Goal: Task Accomplishment & Management: Use online tool/utility

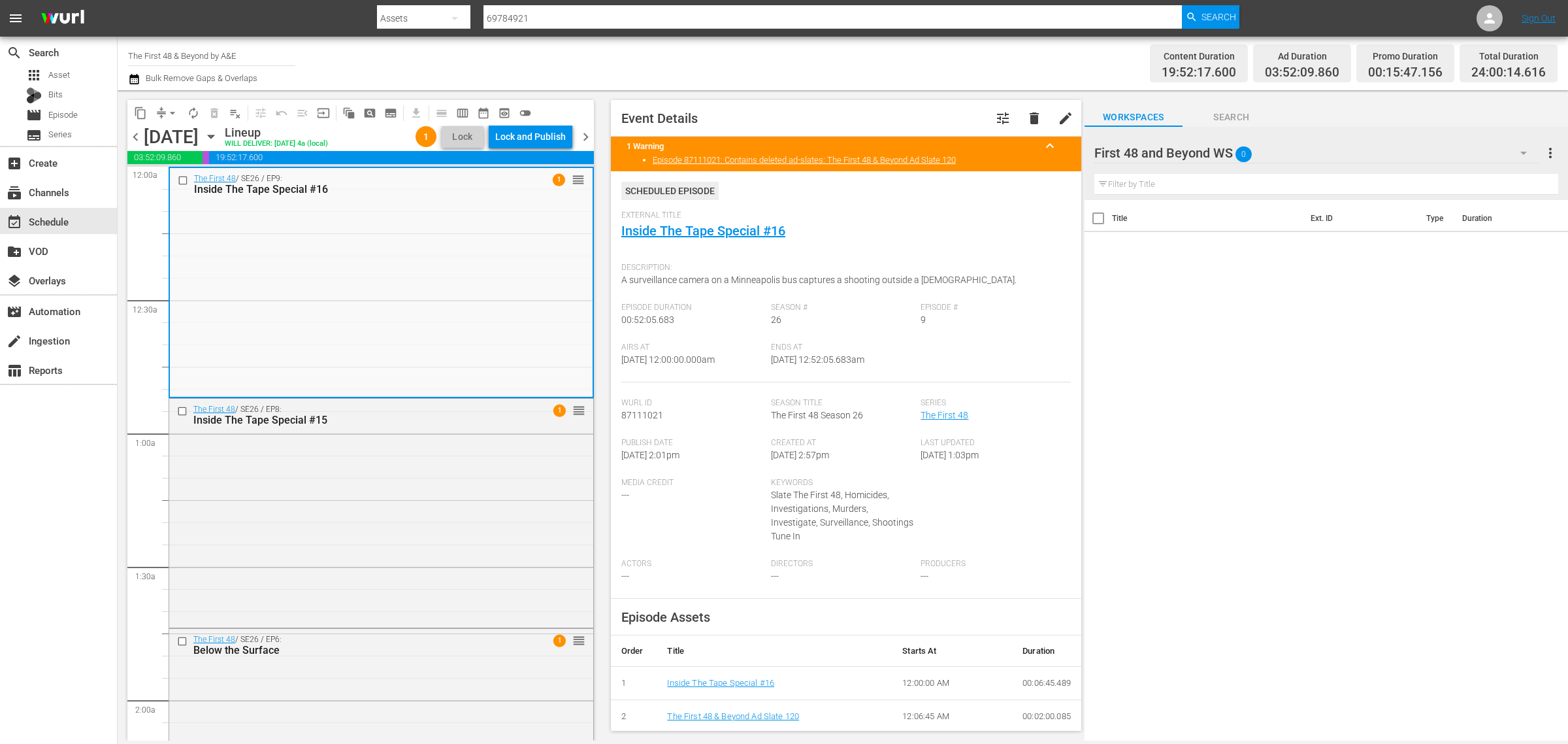
click at [804, 56] on div "Channel Title The First 48 & Beyond by A&E Bulk Remove Gaps & Overlaps" at bounding box center [517, 64] width 779 height 47
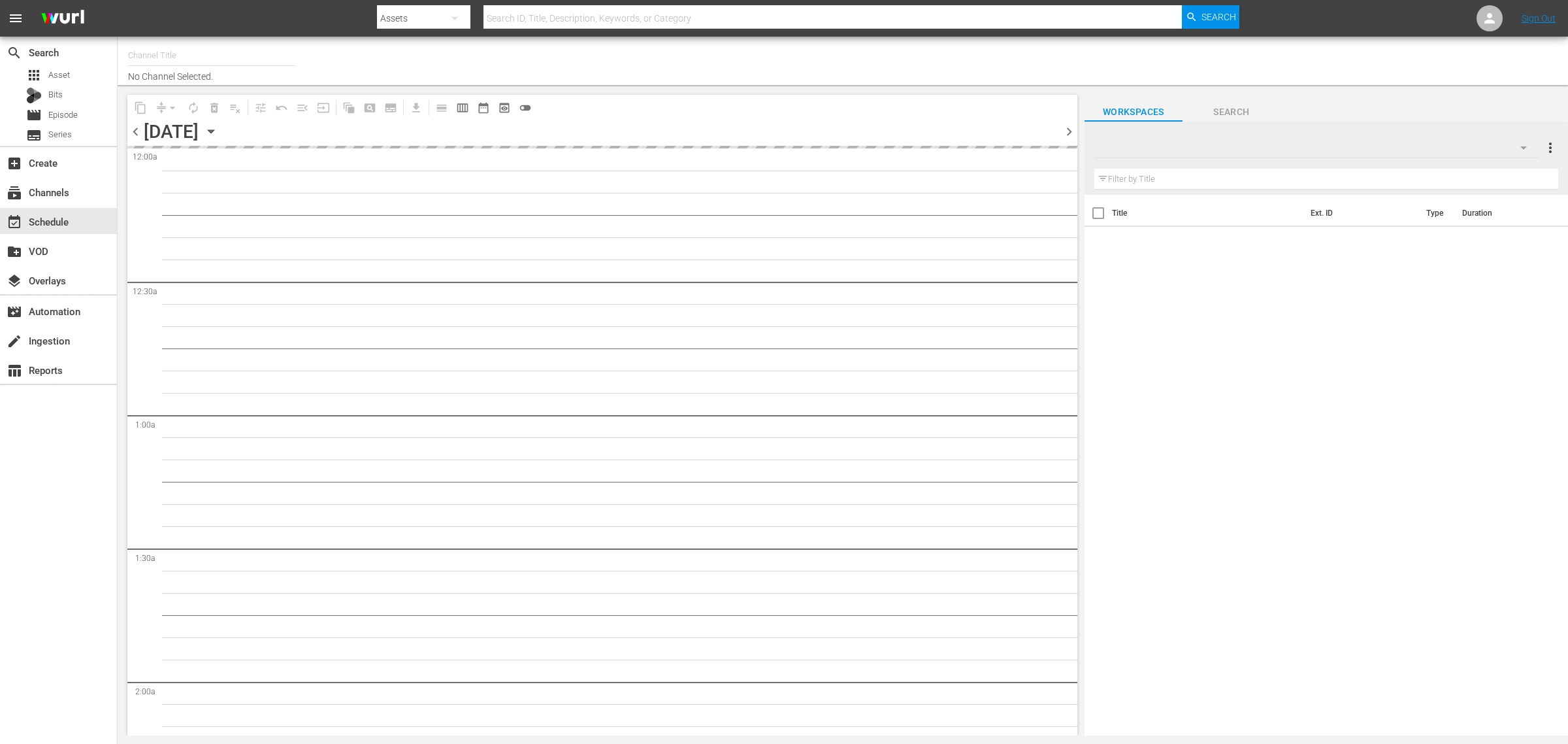
click at [856, 53] on div "Channel Title No Channel Selected." at bounding box center [517, 61] width 779 height 42
type input "The First 48 & Beyond by A&E (2040)"
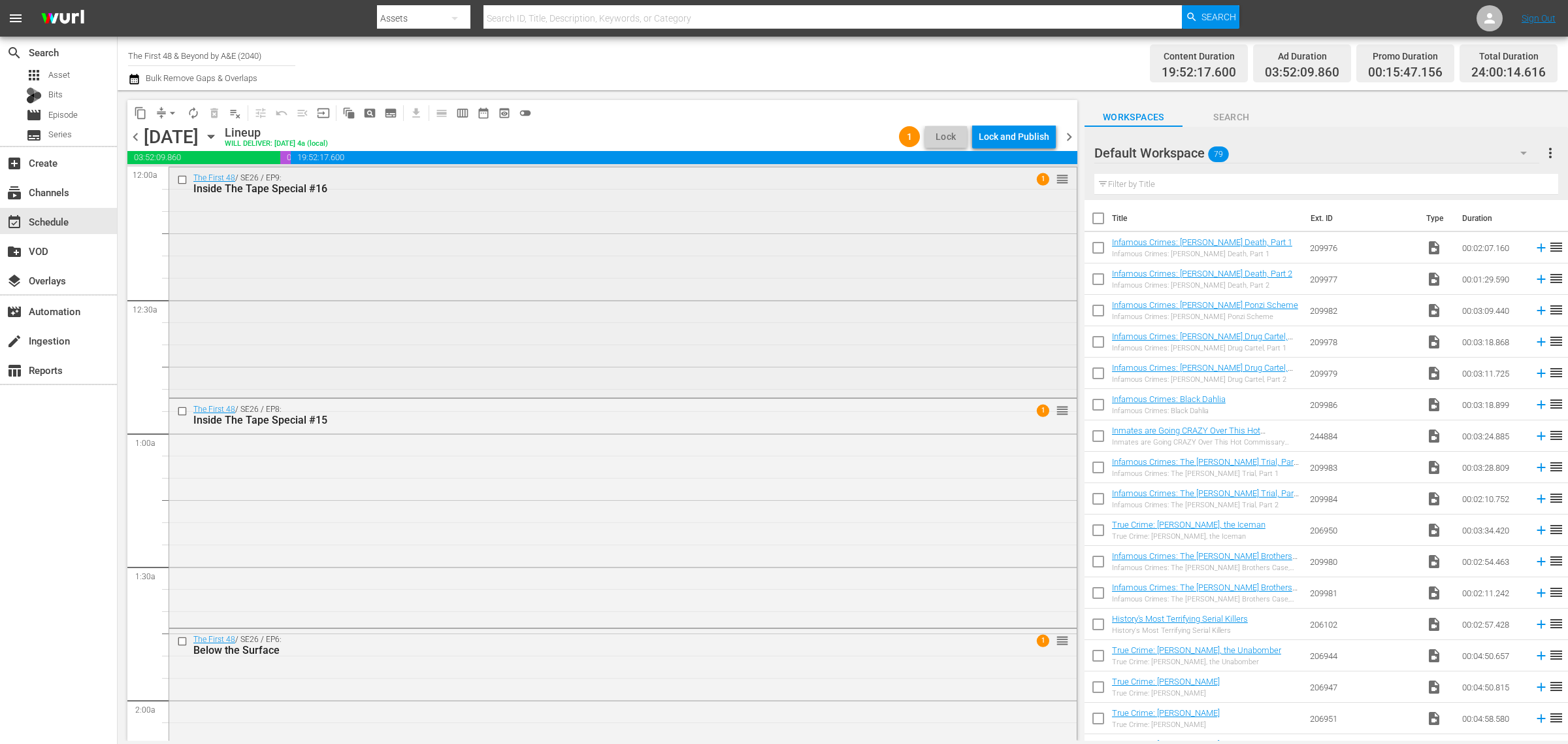
click at [380, 242] on div "The First 48 / SE26 / EP9: Inside The Tape Special #16 1 reorder" at bounding box center [623, 281] width 908 height 227
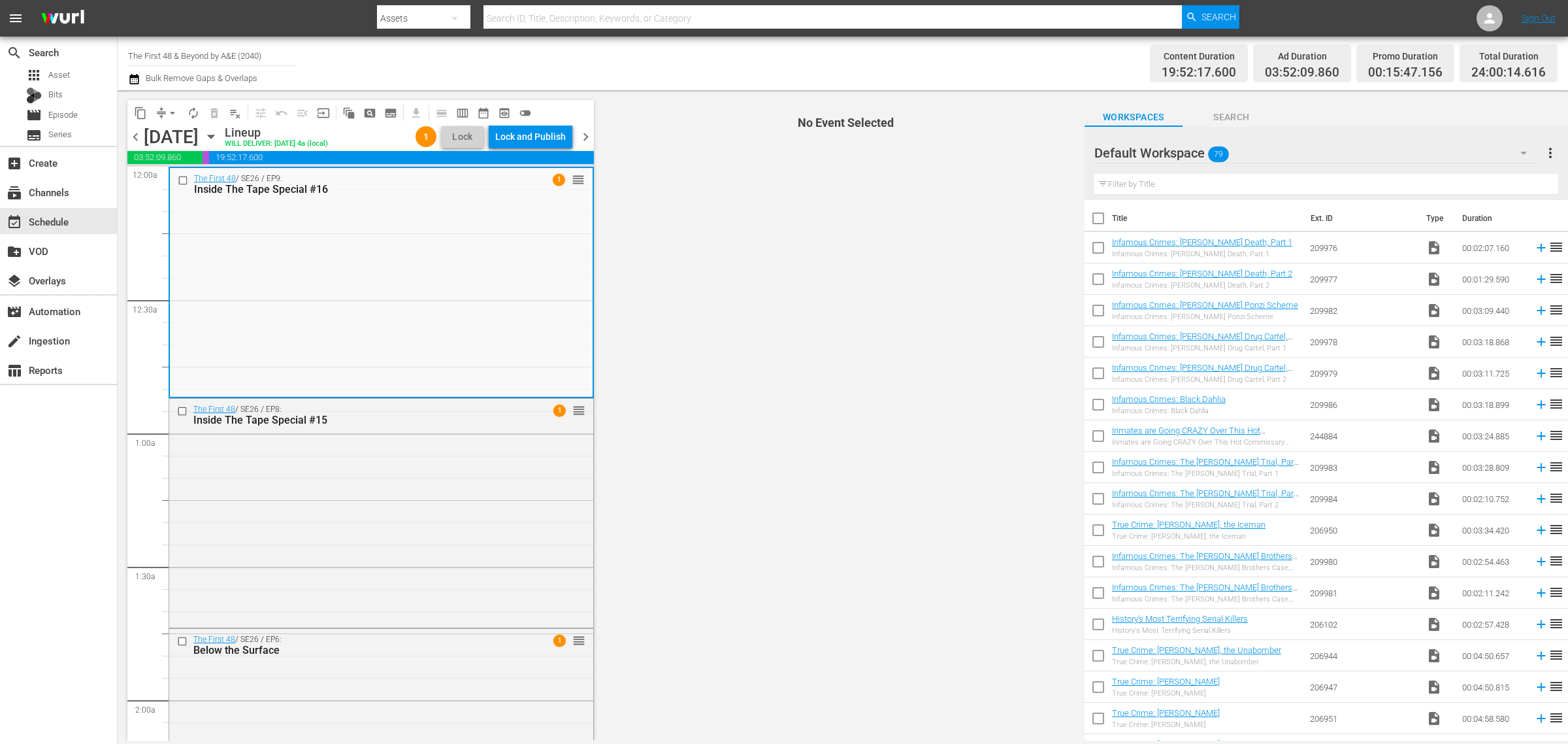
click at [905, 58] on div "Channel Title The First 48 & Beyond by A&E (2040) Bulk Remove Gaps & Overlaps" at bounding box center [517, 64] width 779 height 47
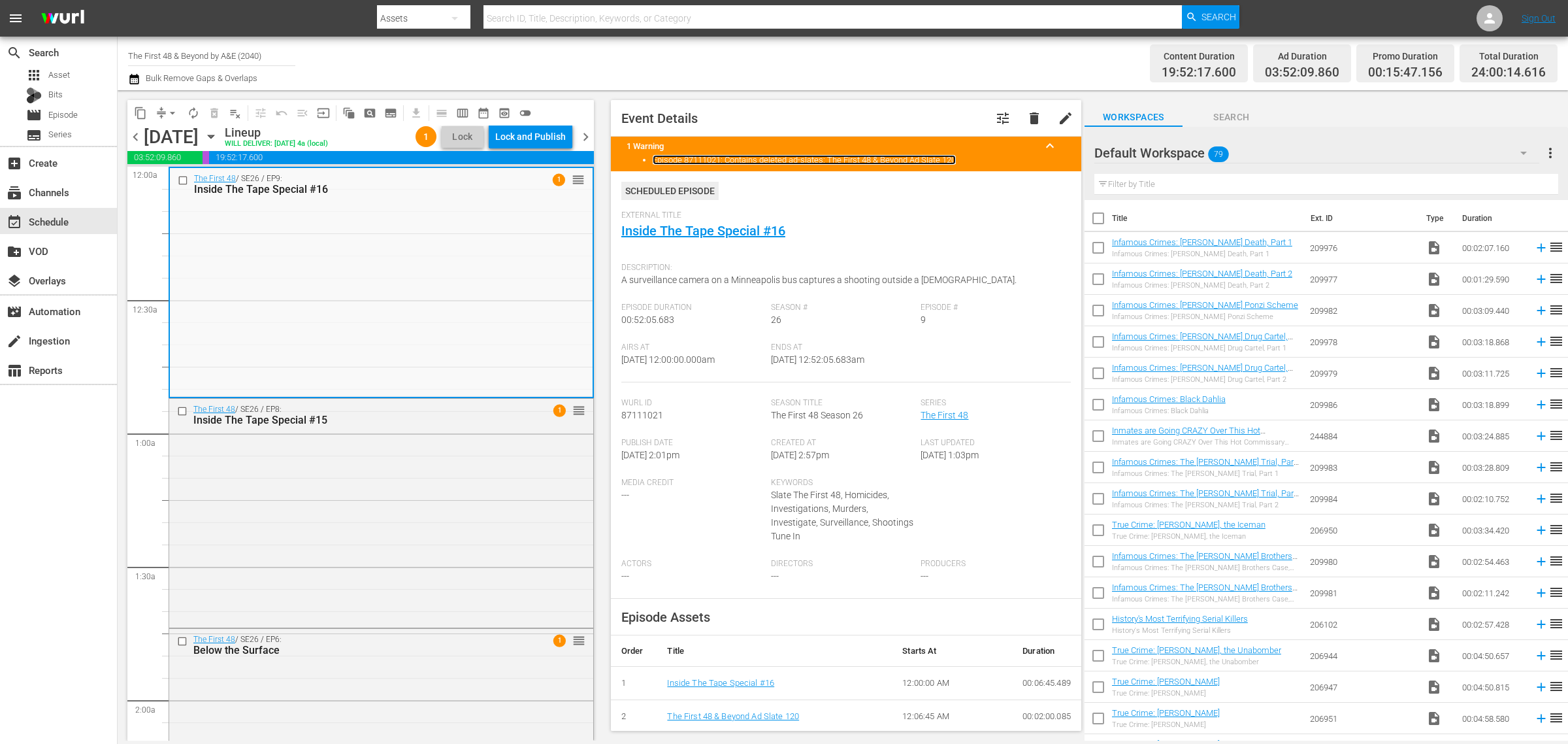
click at [821, 160] on link "Episode 87111021: Contains deleted ad-slates: The First 48 & Beyond Ad Slate 120" at bounding box center [804, 159] width 303 height 10
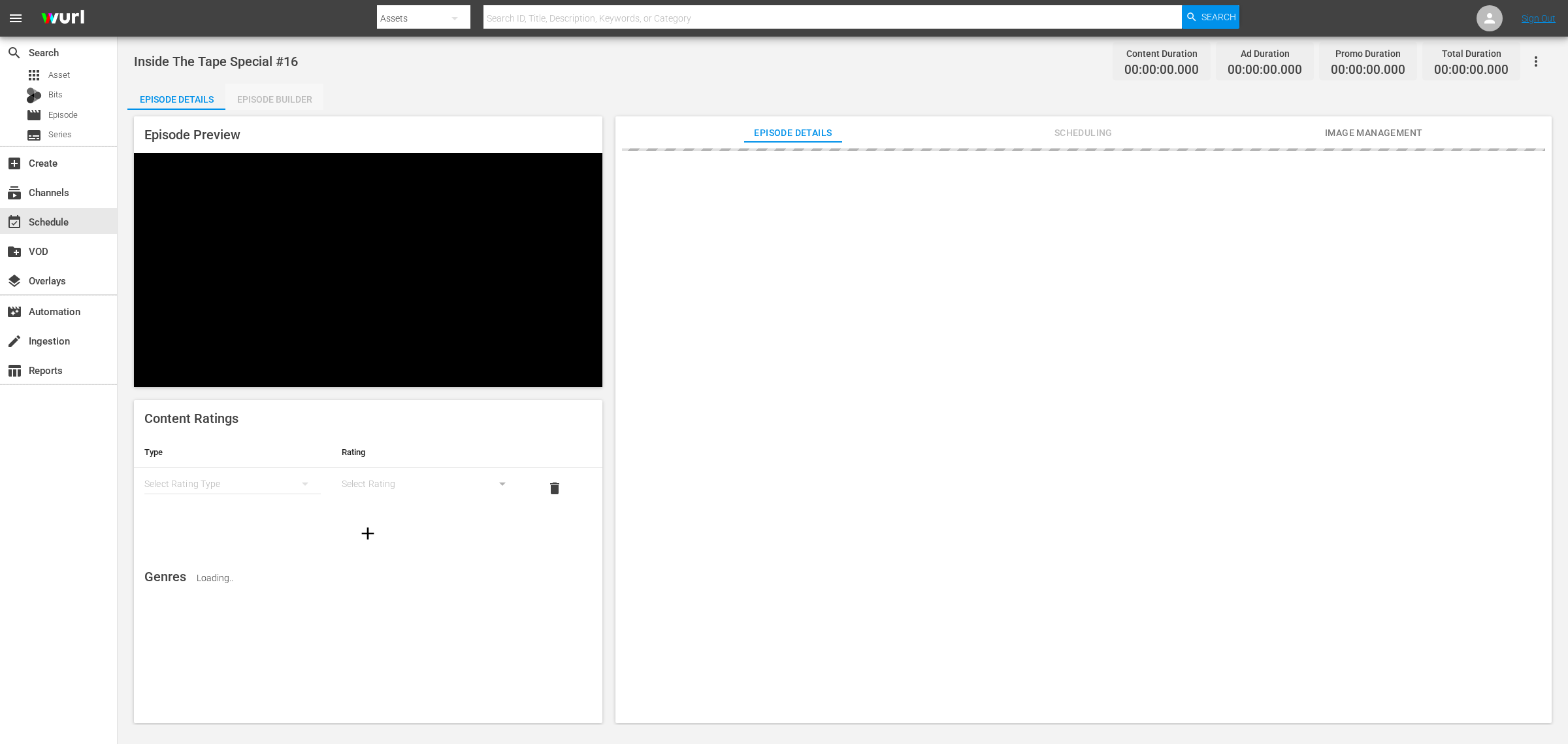
click at [240, 98] on div "Episode Builder" at bounding box center [275, 99] width 98 height 31
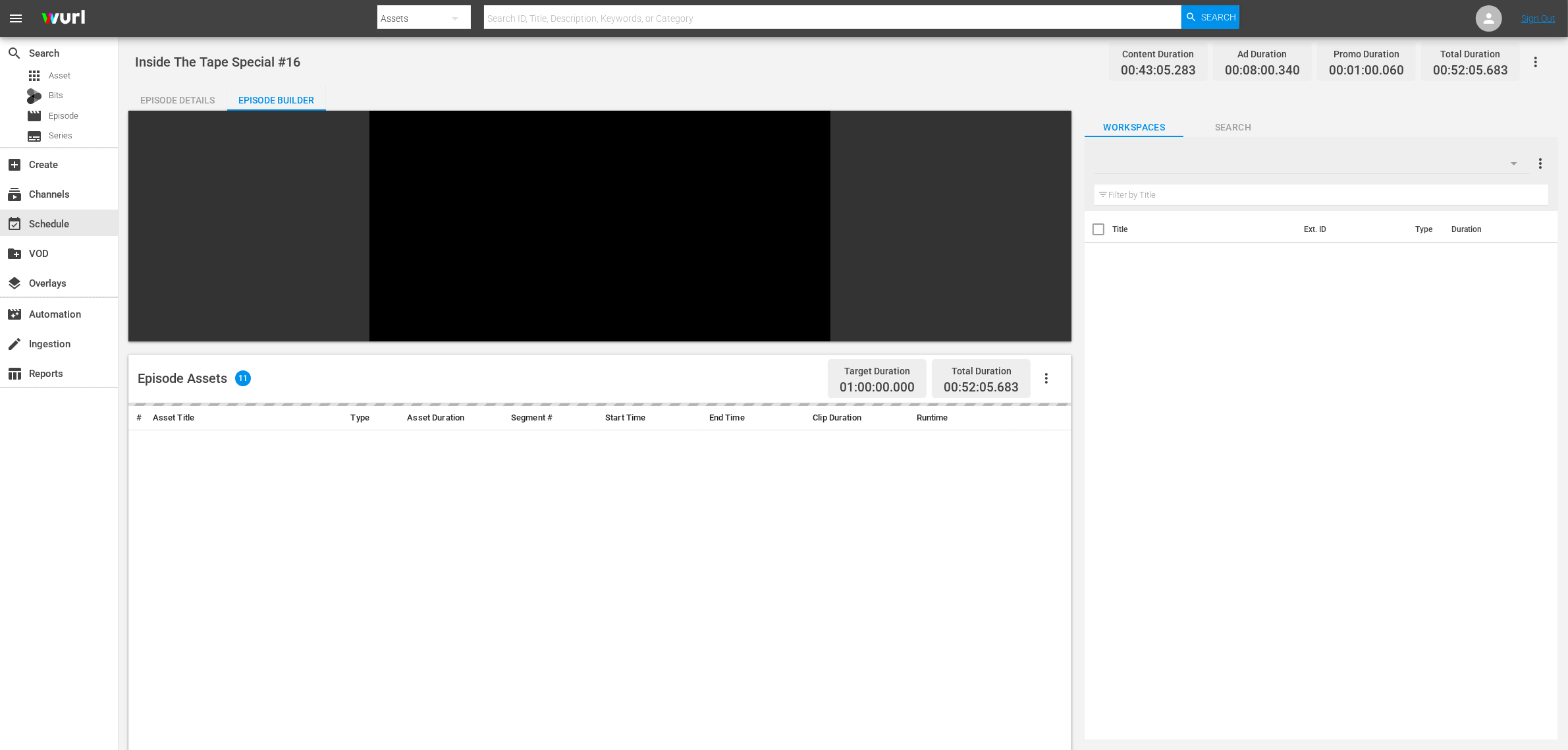
click at [598, 66] on div "Inside The Tape Special #16 Content Duration 00:43:05.283 Ad Duration 00:08:00.…" at bounding box center [843, 62] width 1417 height 30
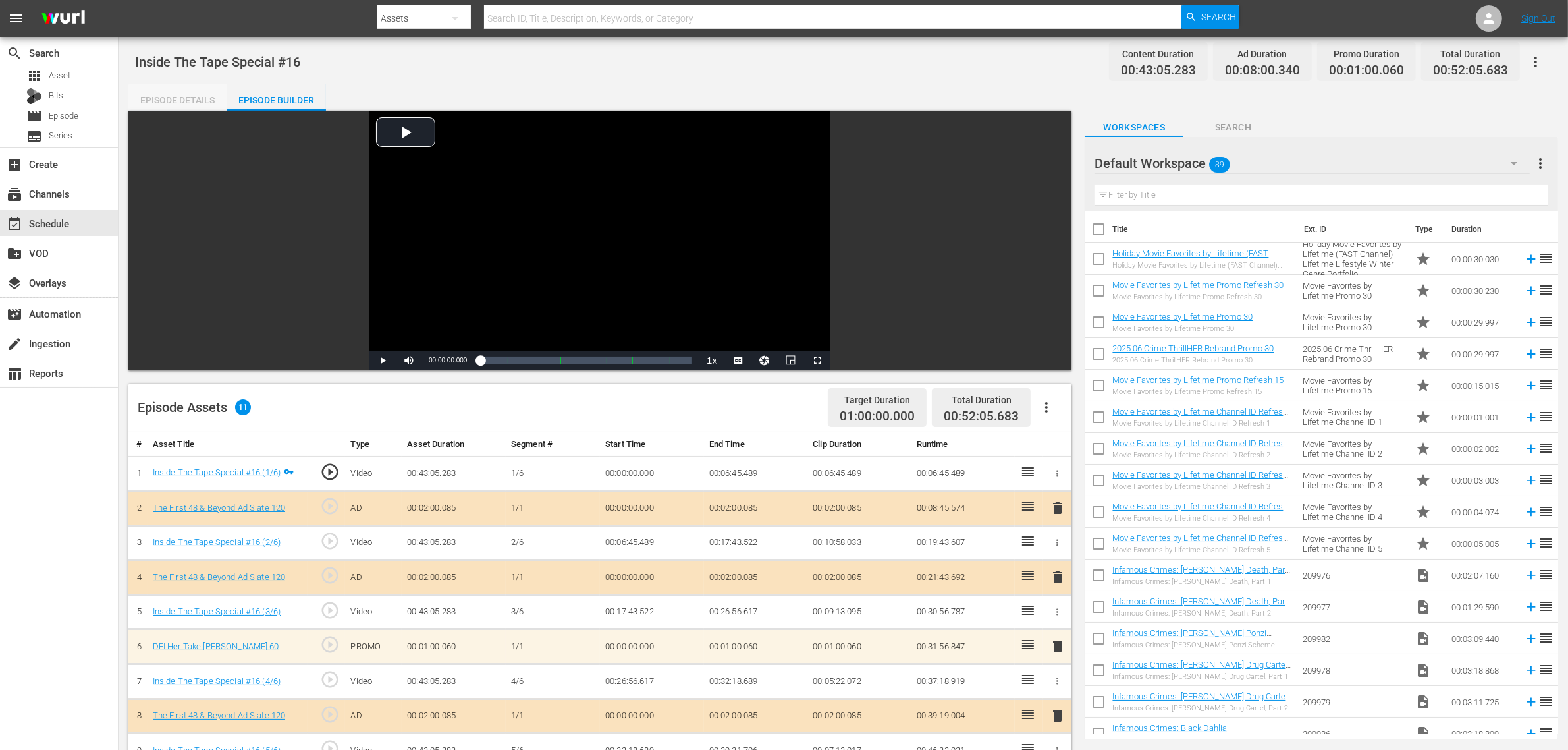
click at [189, 100] on div "Episode Details" at bounding box center [178, 100] width 98 height 31
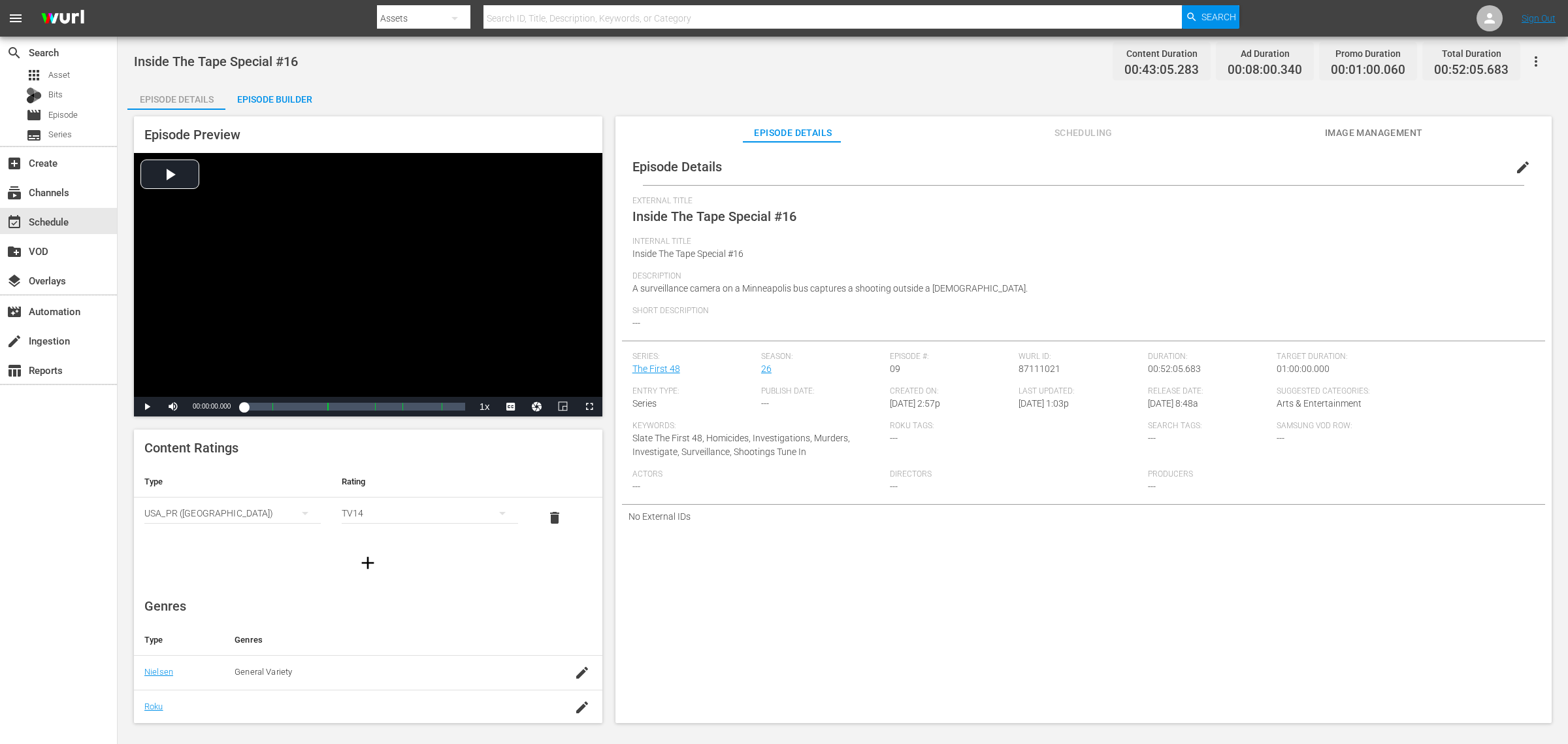
click at [562, 81] on div "Inside The Tape Special #16 Content Duration 00:43:05.283 Ad Duration 00:08:00.…" at bounding box center [843, 389] width 1450 height 707
click at [592, 58] on div "Inside The Tape Special #16 Content Duration 00:43:05.283 Ad Duration 00:08:00.…" at bounding box center [843, 61] width 1418 height 30
click at [1009, 69] on div "Inside The Tape Special #16 Content Duration 00:43:05.283 Ad Duration 00:08:00.…" at bounding box center [843, 61] width 1418 height 30
click at [935, 81] on div "Inside The Tape Special #16 Content Duration 00:43:05.283 Ad Duration 00:08:00.…" at bounding box center [843, 381] width 1450 height 688
click at [64, 214] on div "event_available Schedule" at bounding box center [36, 220] width 73 height 12
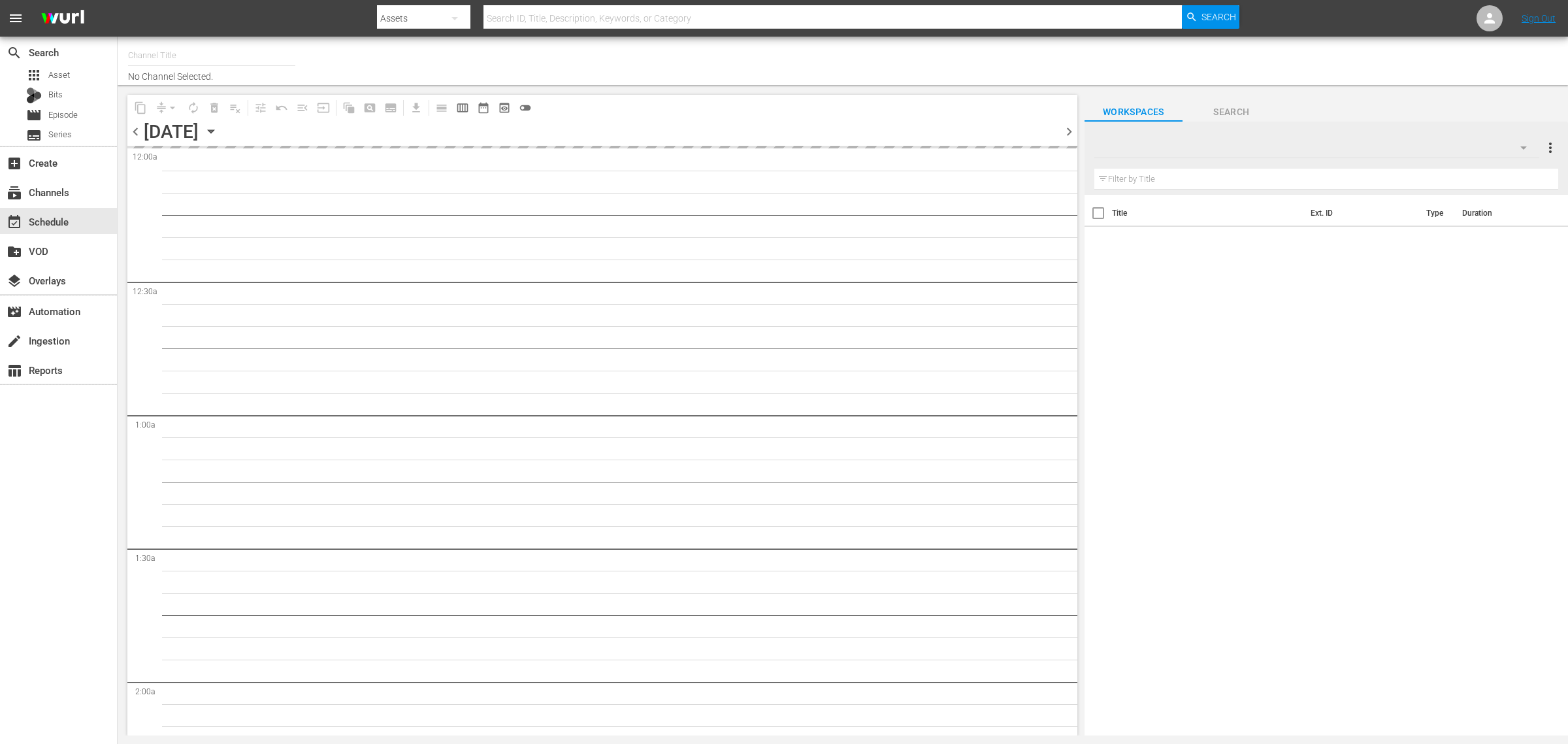
click at [198, 56] on input "text" at bounding box center [212, 56] width 167 height 31
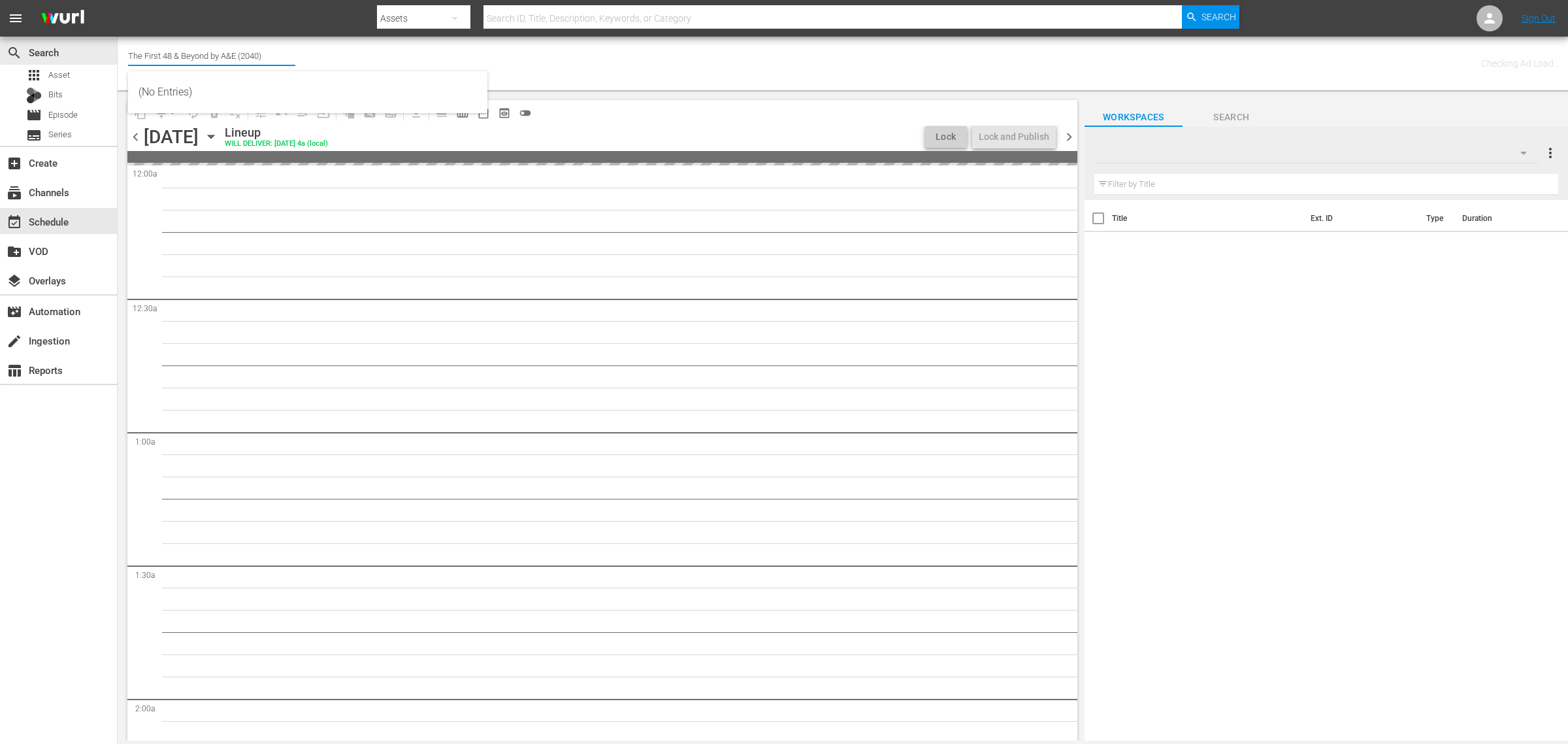
drag, startPoint x: 164, startPoint y: 59, endPoint x: -165, endPoint y: 30, distance: 330.3
click at [0, 30] on html "menu Search By Assets Search ID, Title, Description, Keywords, or Category Sear…" at bounding box center [784, 372] width 1568 height 744
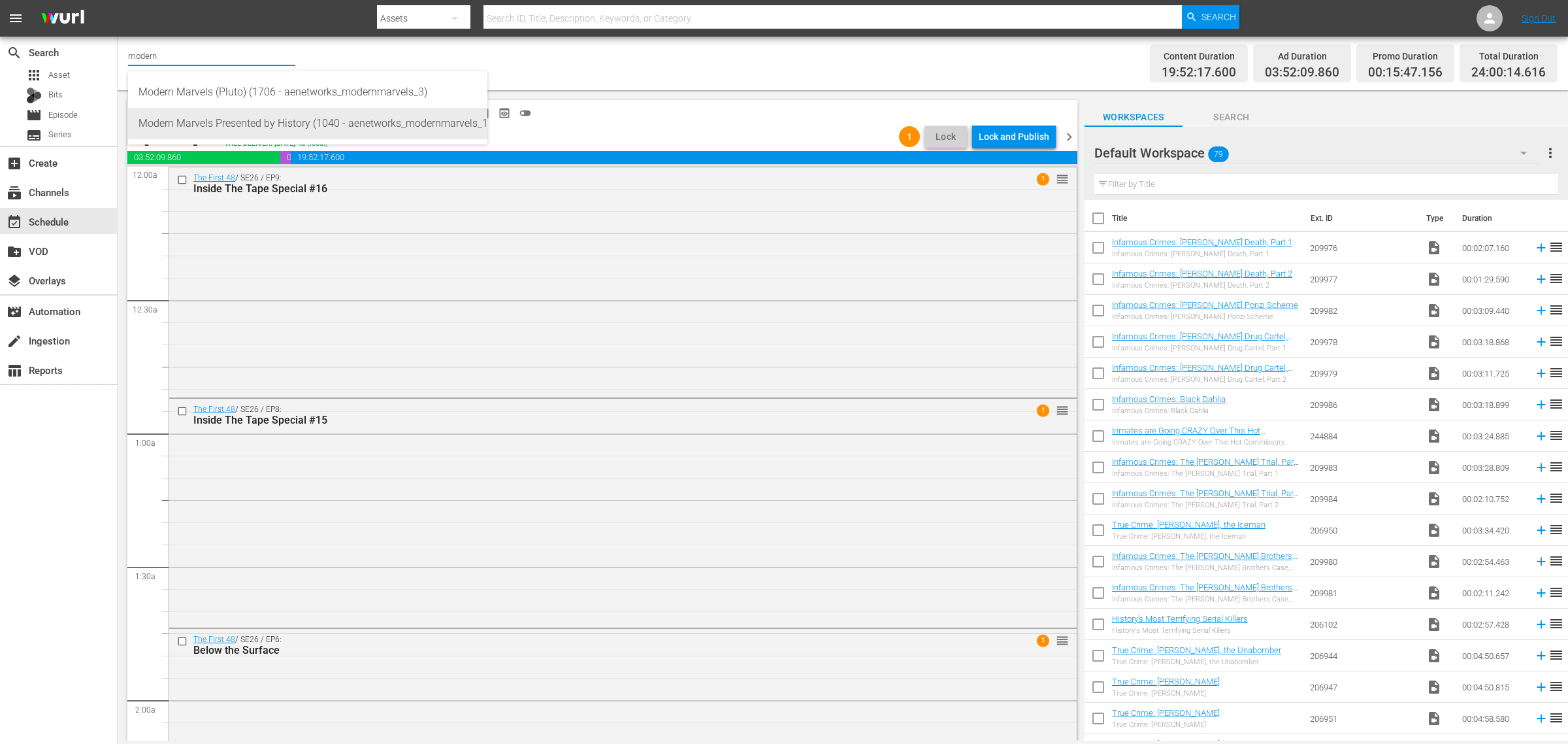
click at [304, 116] on div "Modern Marvels Presented by History (1040 - aenetworks_modernmarvels_1)" at bounding box center [307, 124] width 338 height 31
type input "Modern Marvels Presented by History (1040 - aenetworks_modernmarvels_1)"
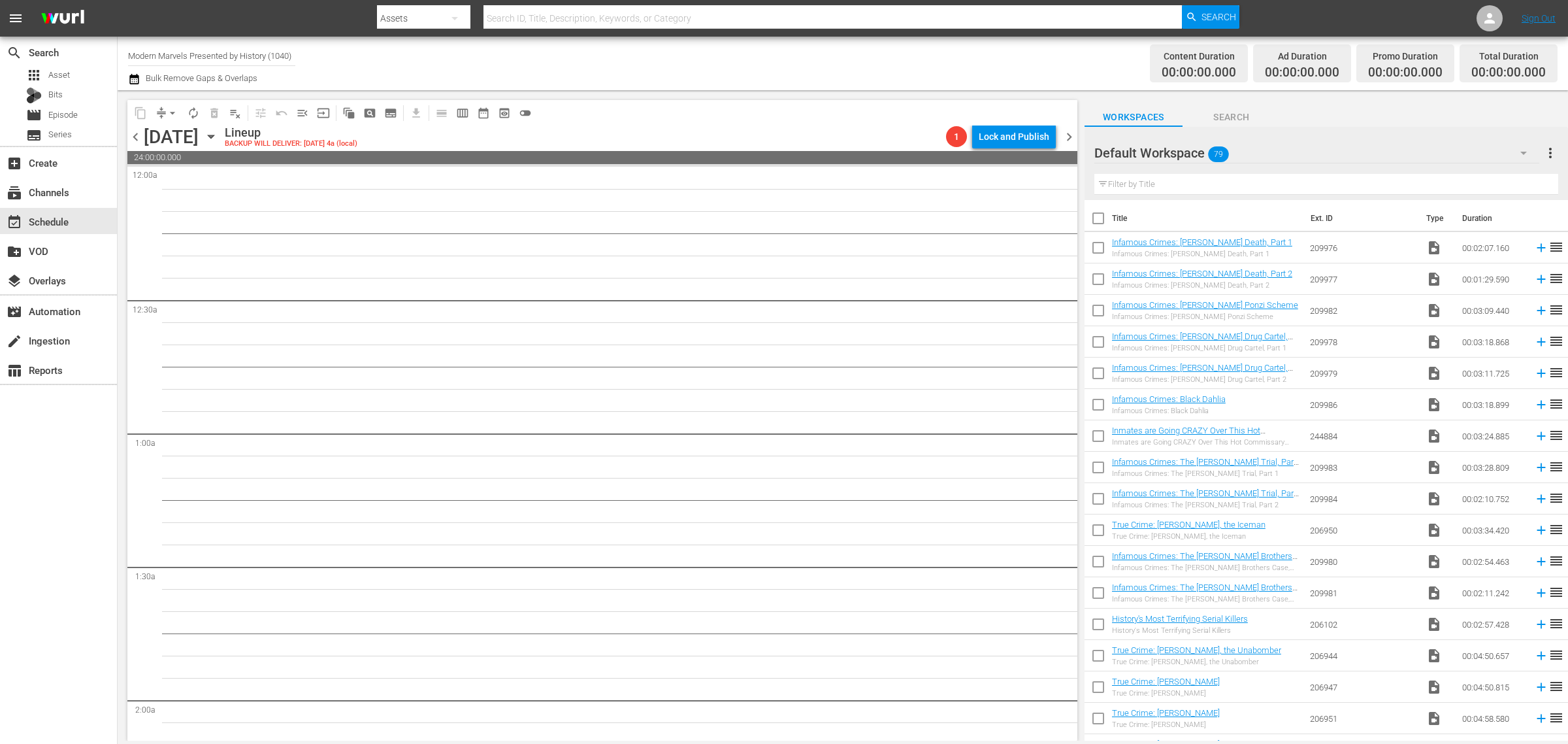
click at [218, 134] on icon "button" at bounding box center [211, 136] width 14 height 14
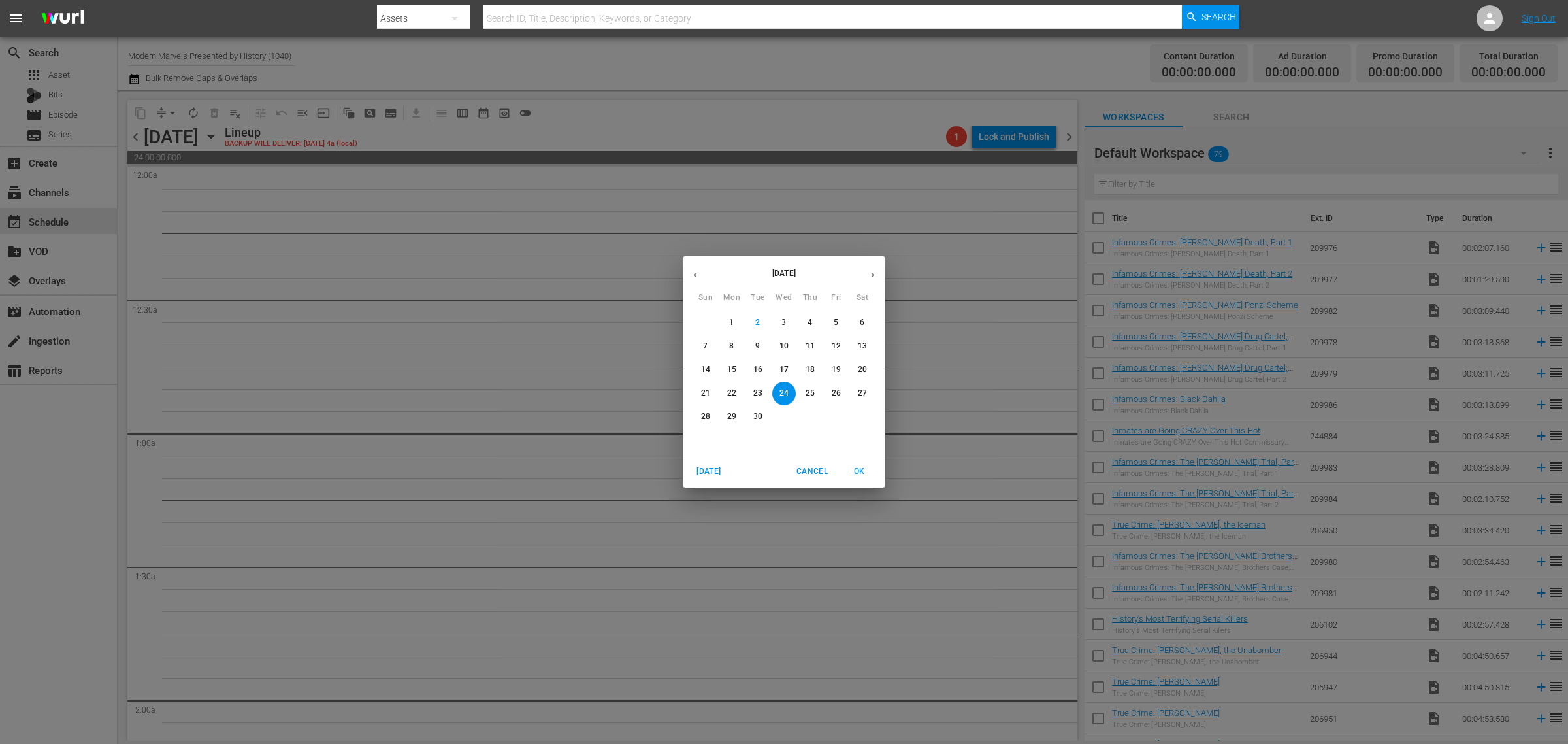
click at [733, 344] on p "8" at bounding box center [731, 346] width 4 height 11
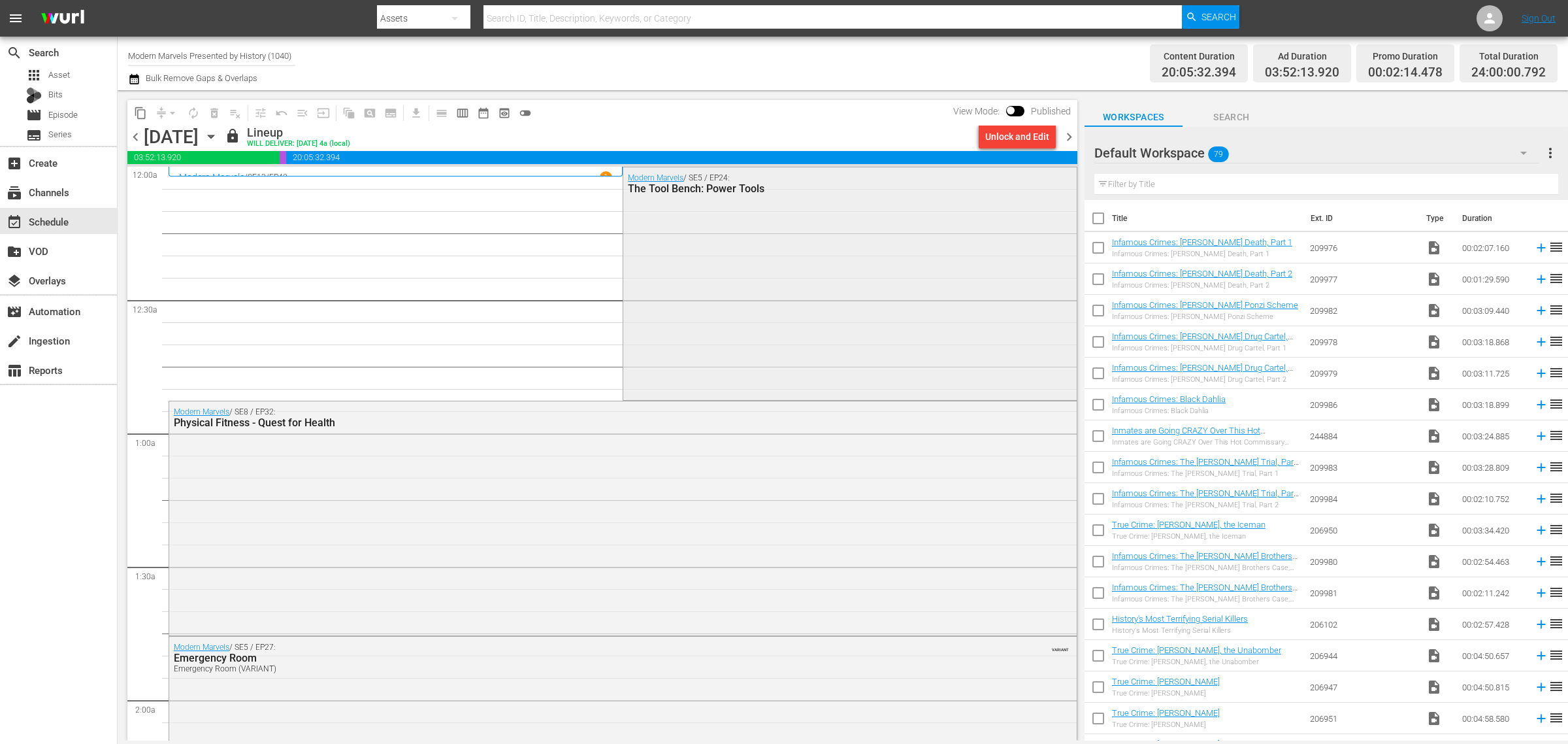
click at [687, 306] on div "Modern Marvels / SE5 / EP24: The Tool Bench: Power Tools" at bounding box center [849, 283] width 453 height 231
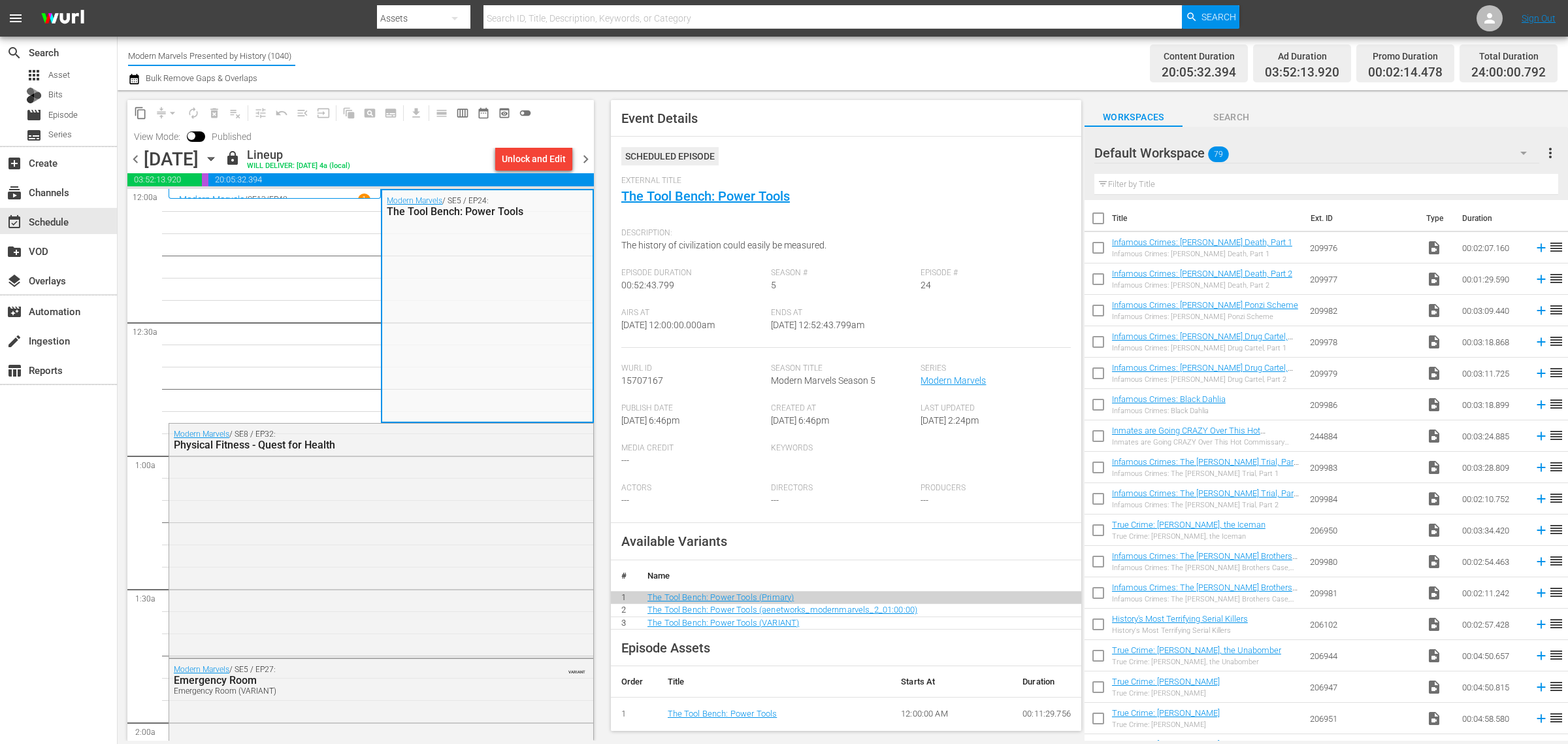
drag, startPoint x: 127, startPoint y: 53, endPoint x: 785, endPoint y: 129, distance: 662.4
click at [773, 138] on div "Channel Title Modern Marvels Presented by History (1040) Bulk Remove Gaps & Ove…" at bounding box center [843, 388] width 1450 height 704
click at [260, 95] on div "60 Days In by A&E (1603 - aenetworks_60daysin_1)" at bounding box center [307, 92] width 338 height 31
type input "60 Days In by A&E (1603 - aenetworks_60daysin_1)"
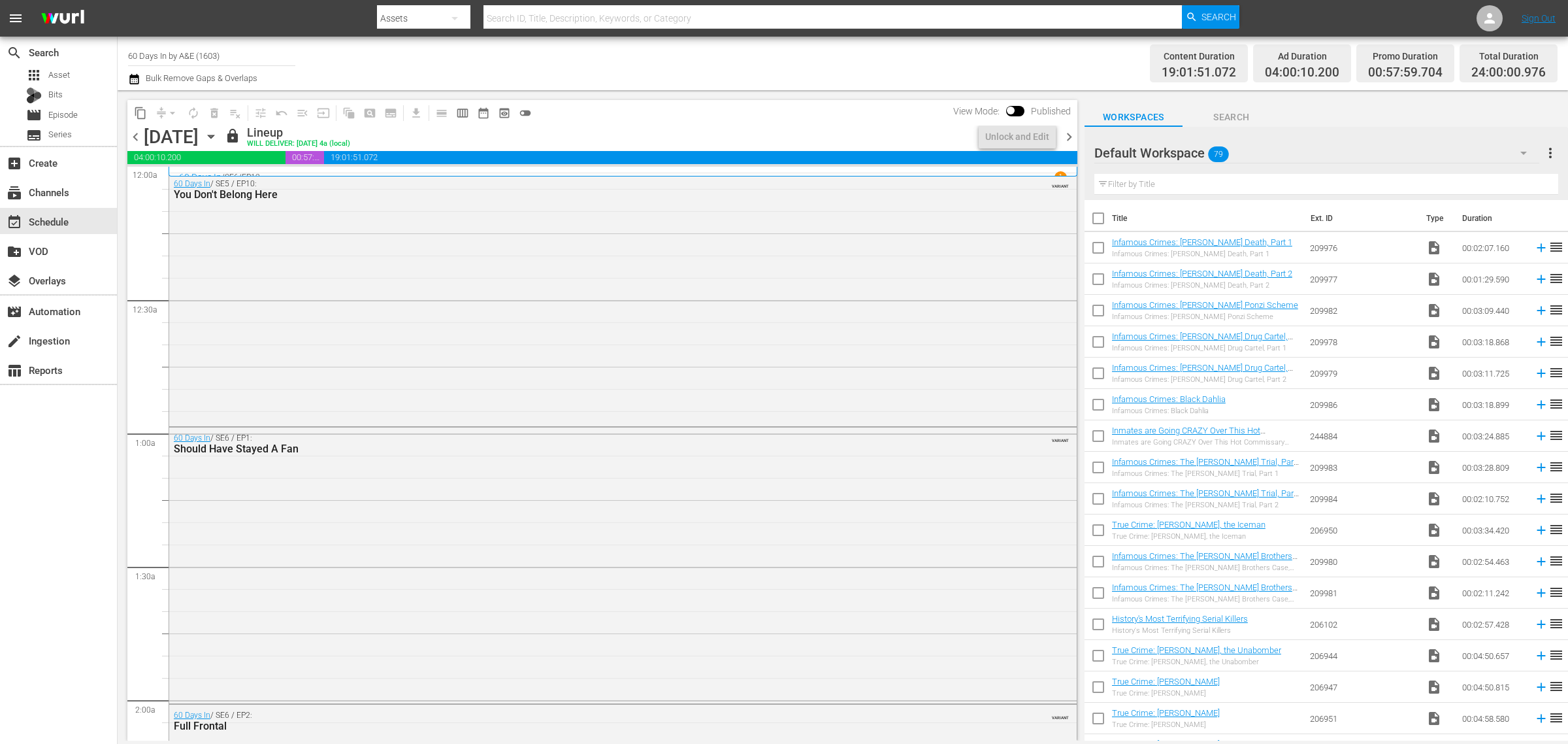
click at [785, 56] on div "Channel Title 60 Days In by A&E (1603) Bulk Remove Gaps & Overlaps" at bounding box center [517, 64] width 779 height 47
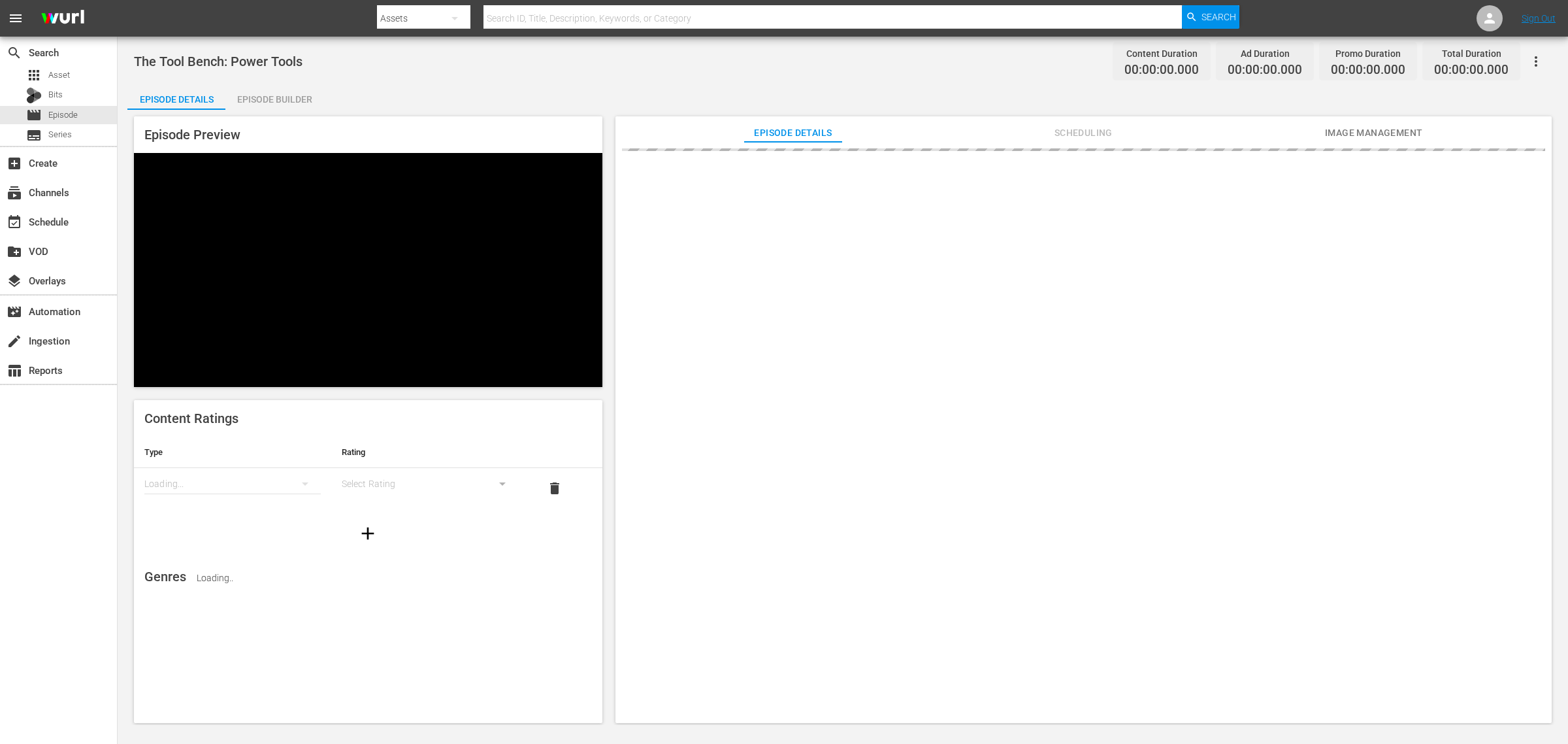
click at [282, 10] on nav "menu Search By Assets Search ID, Title, Description, Keywords, or Category Sear…" at bounding box center [784, 18] width 1568 height 36
click at [545, 73] on div "The Tool Bench: Power Tools Content Duration 00:00:00.000 Ad Duration 00:00:00.…" at bounding box center [843, 61] width 1418 height 30
click at [676, 74] on div "The Tool Bench: Power Tools Content Duration 00:00:00.000 Ad Duration 00:00:00.…" at bounding box center [843, 61] width 1418 height 30
click at [515, 57] on div "The Tool Bench: Power Tools Content Duration 00:46:09.200 Ad Duration 00:06:00.…" at bounding box center [843, 61] width 1418 height 30
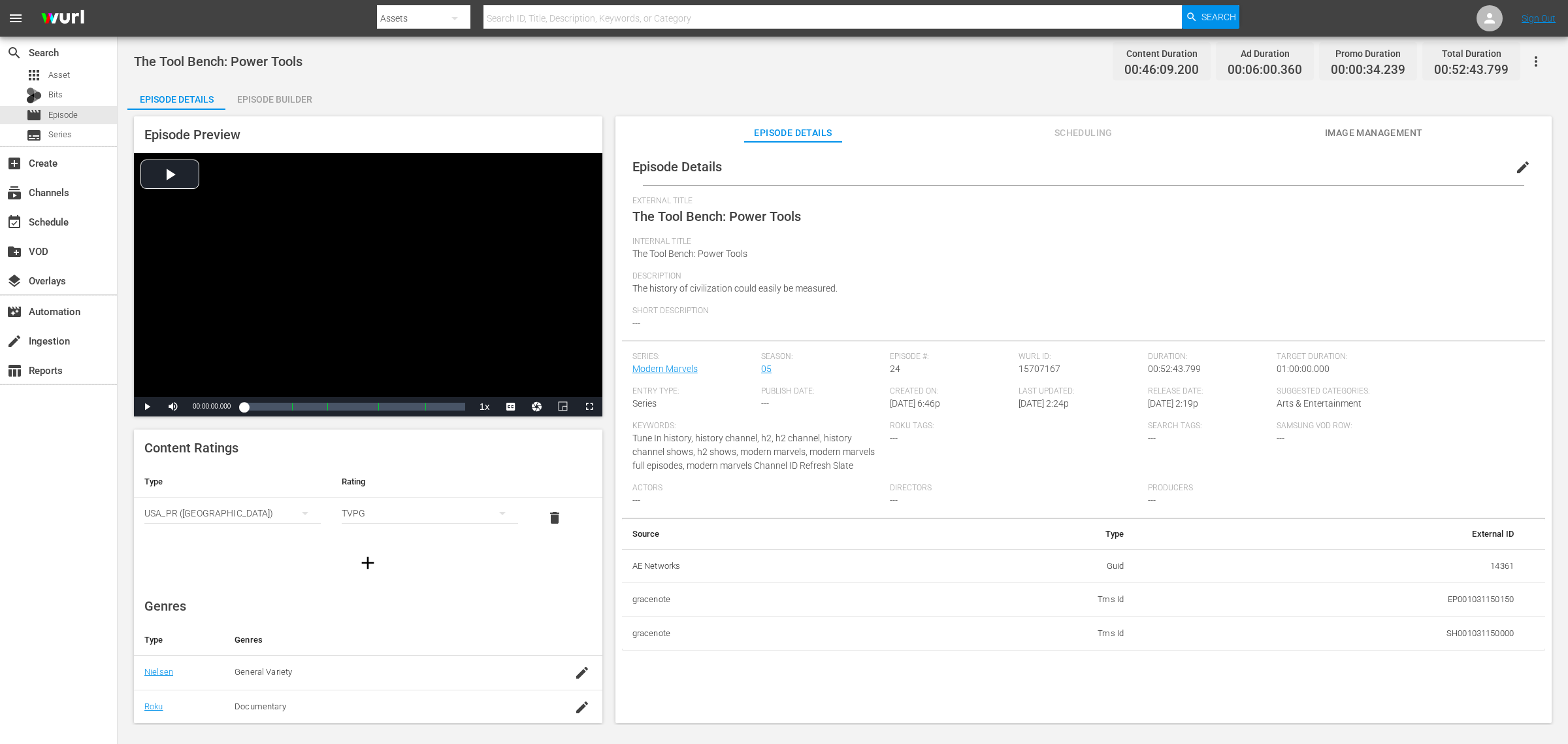
click at [482, 74] on div "The Tool Bench: Power Tools Content Duration 00:46:09.200 Ad Duration 00:06:00.…" at bounding box center [843, 61] width 1418 height 30
click at [282, 104] on div "Episode Builder" at bounding box center [275, 99] width 98 height 31
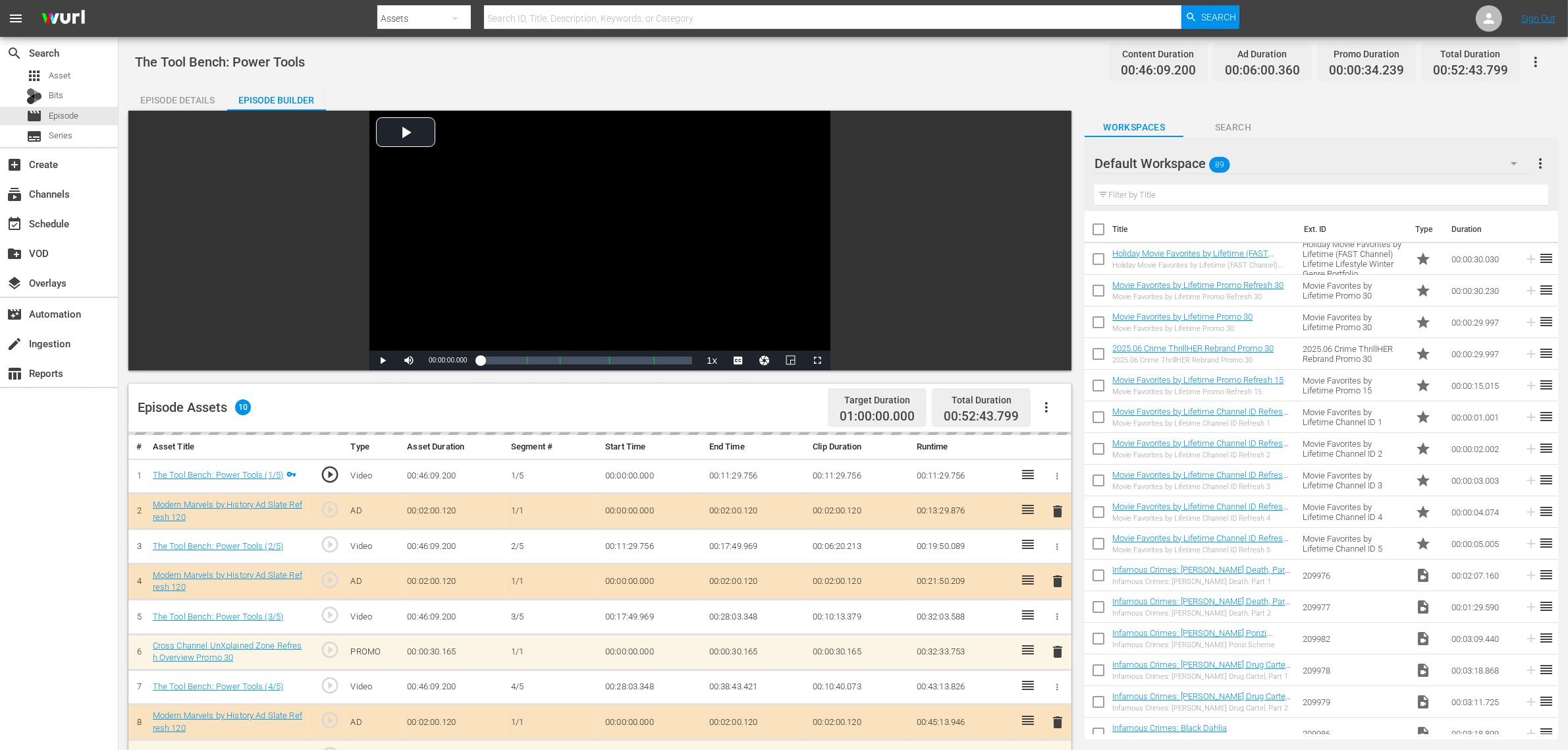
click at [679, 78] on div "The Tool Bench: Power Tools Content Duration 00:46:09.200 Ad Duration 00:06:00.…" at bounding box center [844, 564] width 1450 height 1056
click at [1337, 166] on div "Default Workspace 89" at bounding box center [1313, 163] width 436 height 37
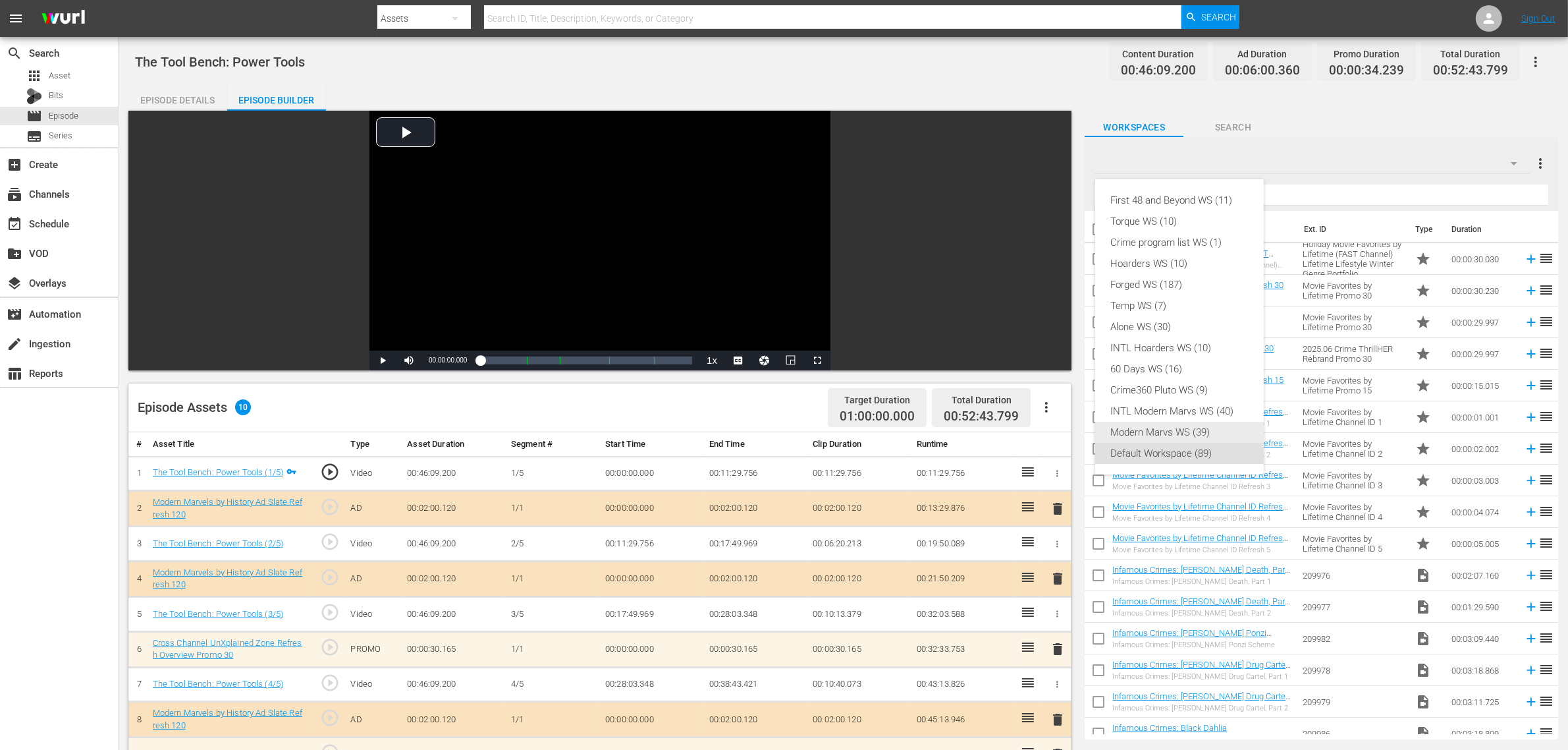
click at [1215, 435] on div "Modern Marvs WS (39)" at bounding box center [1180, 432] width 137 height 21
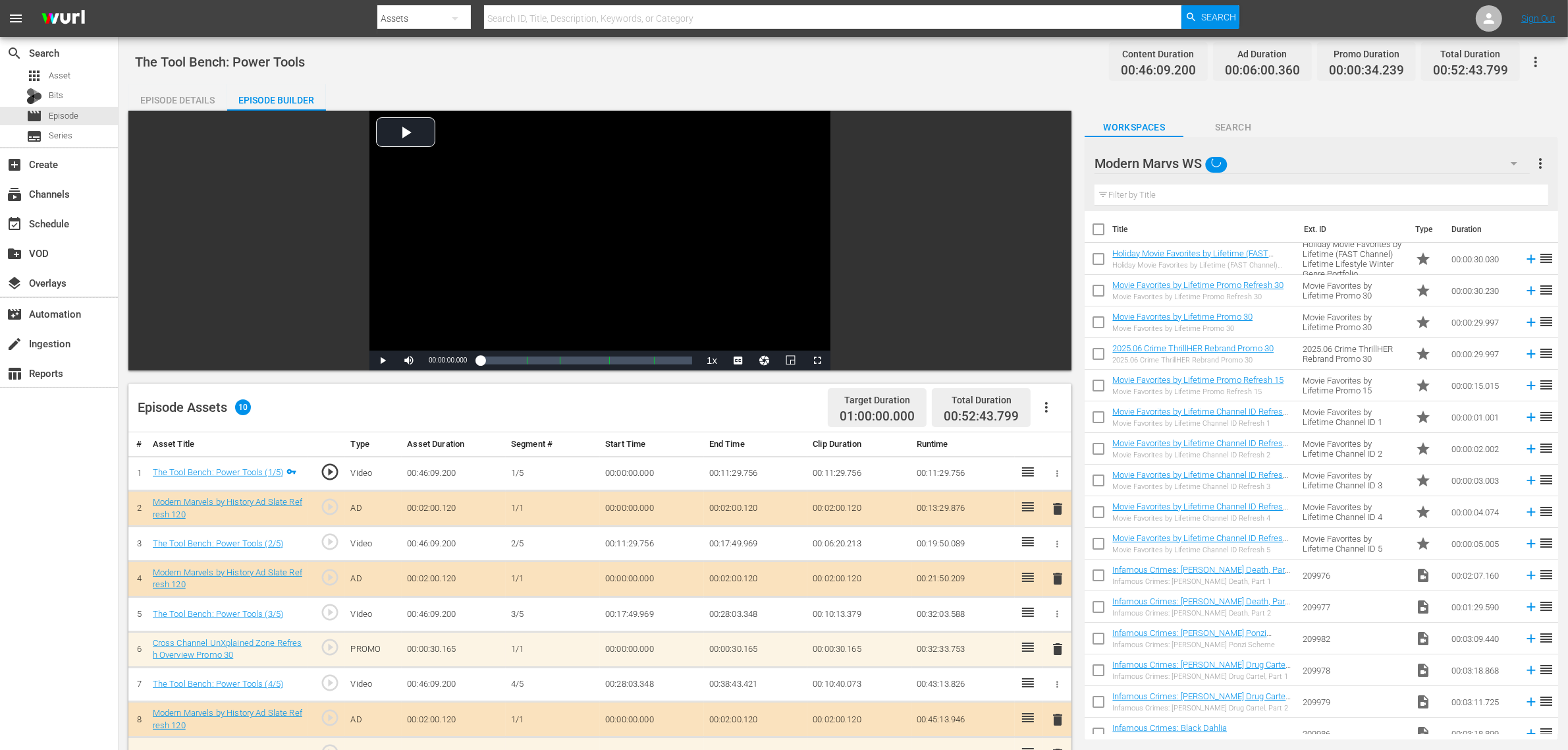
click at [887, 70] on div "The Tool Bench: Power Tools Content Duration 00:46:09.200 Ad Duration 00:06:00.…" at bounding box center [843, 62] width 1417 height 30
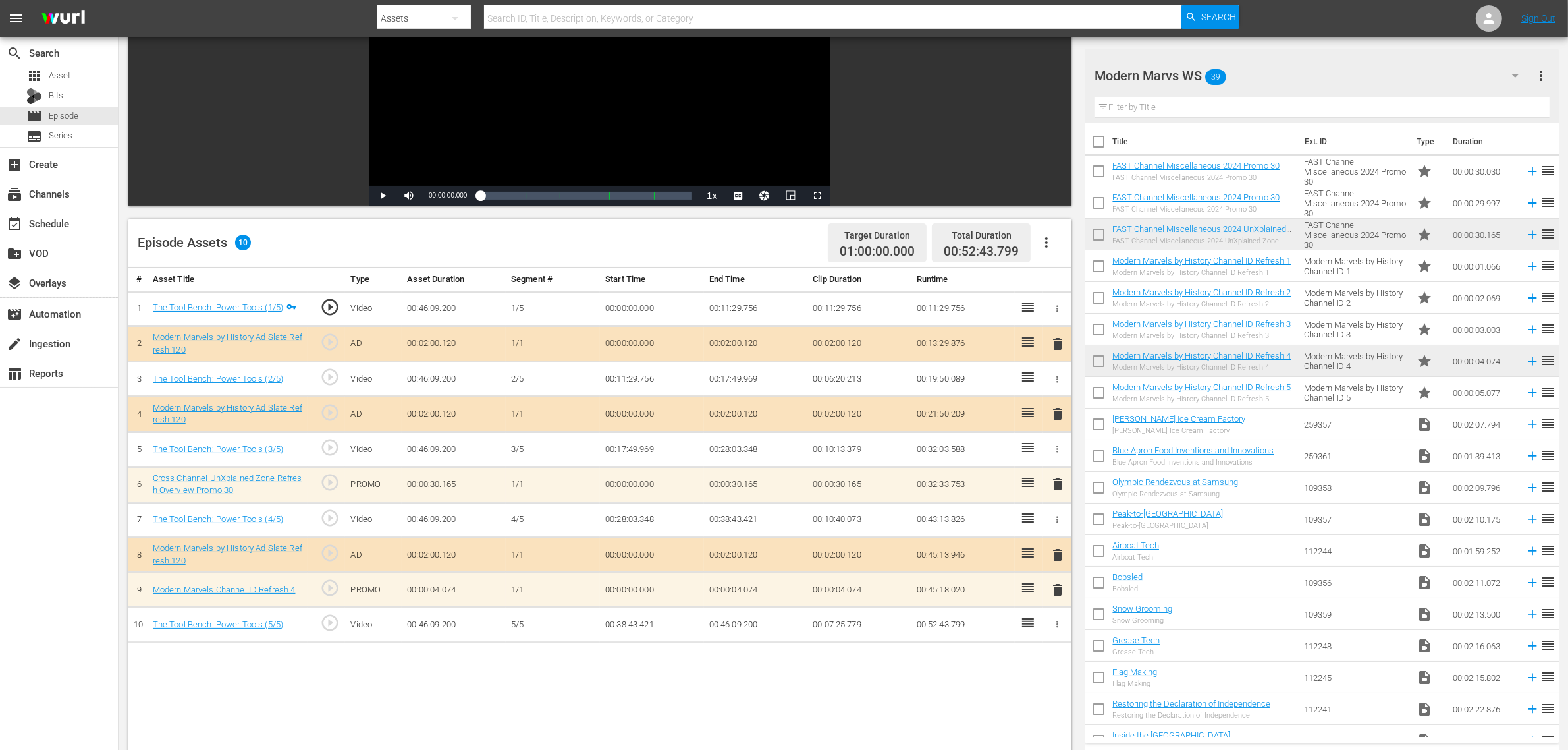
click at [92, 597] on div "search Search apps Asset Bits movie Episode subtitles Series add_box Create sub…" at bounding box center [59, 411] width 119 height 750
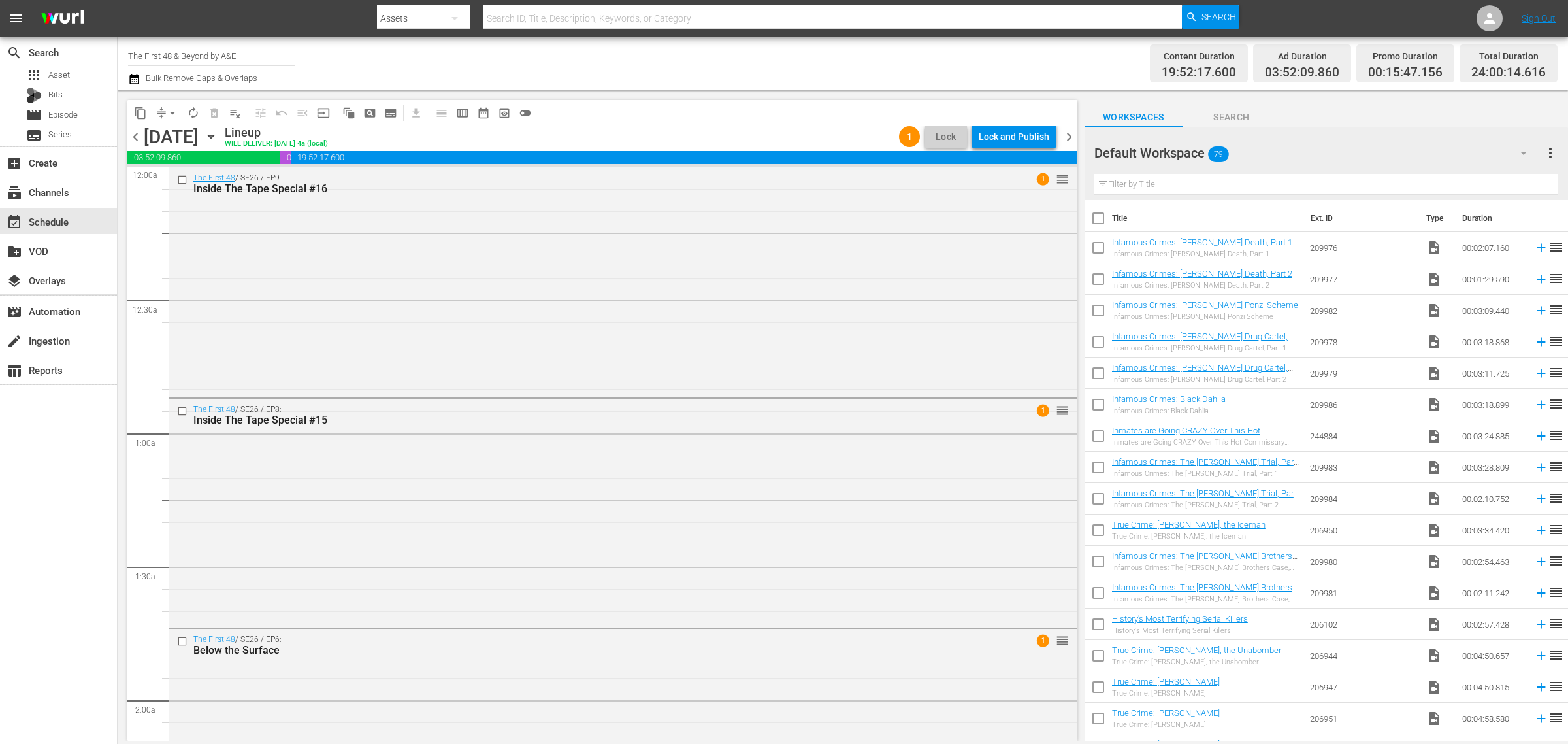
click at [723, 56] on div "Channel Title The First 48 & Beyond by A&E Bulk Remove Gaps & Overlaps" at bounding box center [517, 64] width 779 height 47
click at [1016, 133] on div "Lock and Publish" at bounding box center [1014, 137] width 70 height 24
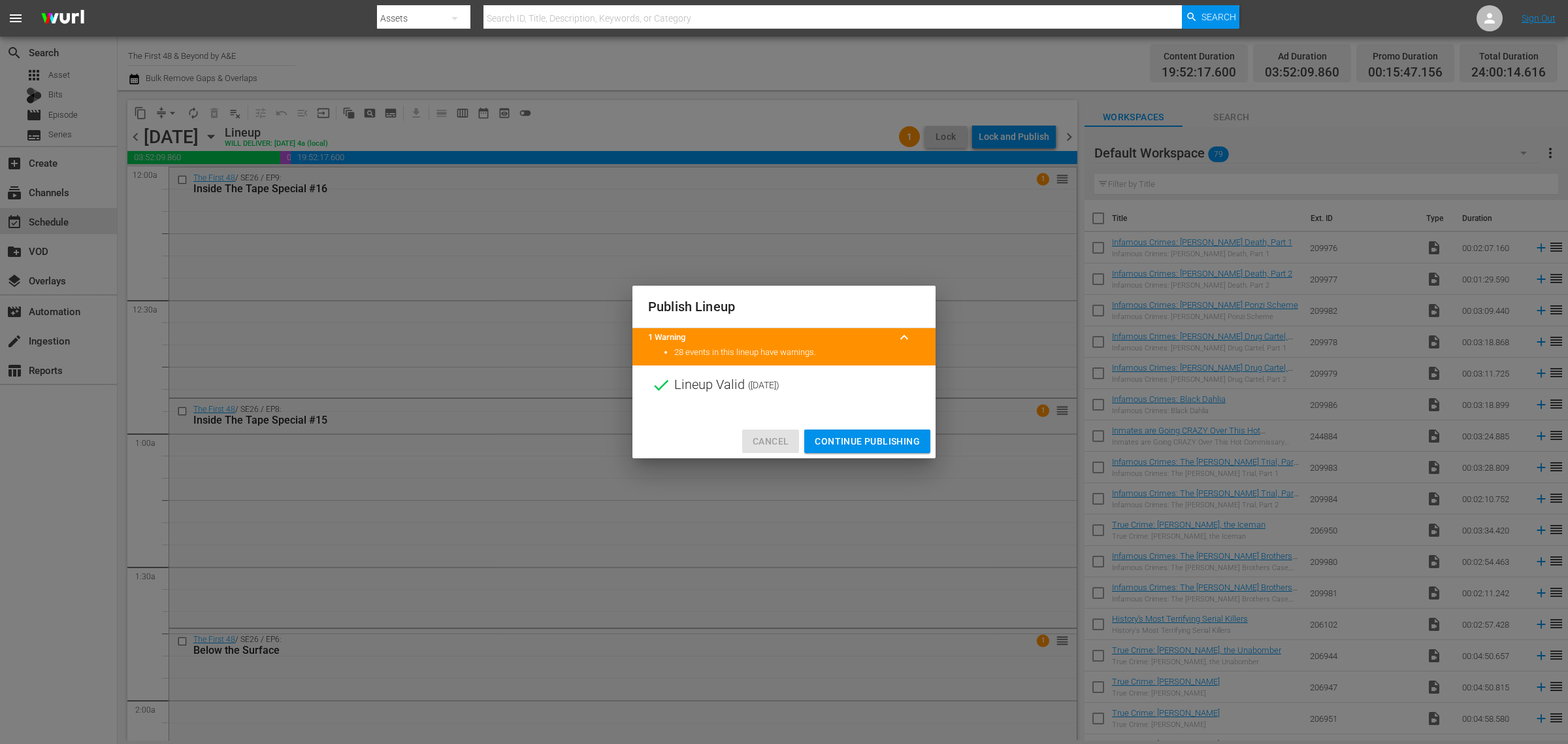
click at [768, 436] on span "Cancel" at bounding box center [770, 441] width 36 height 16
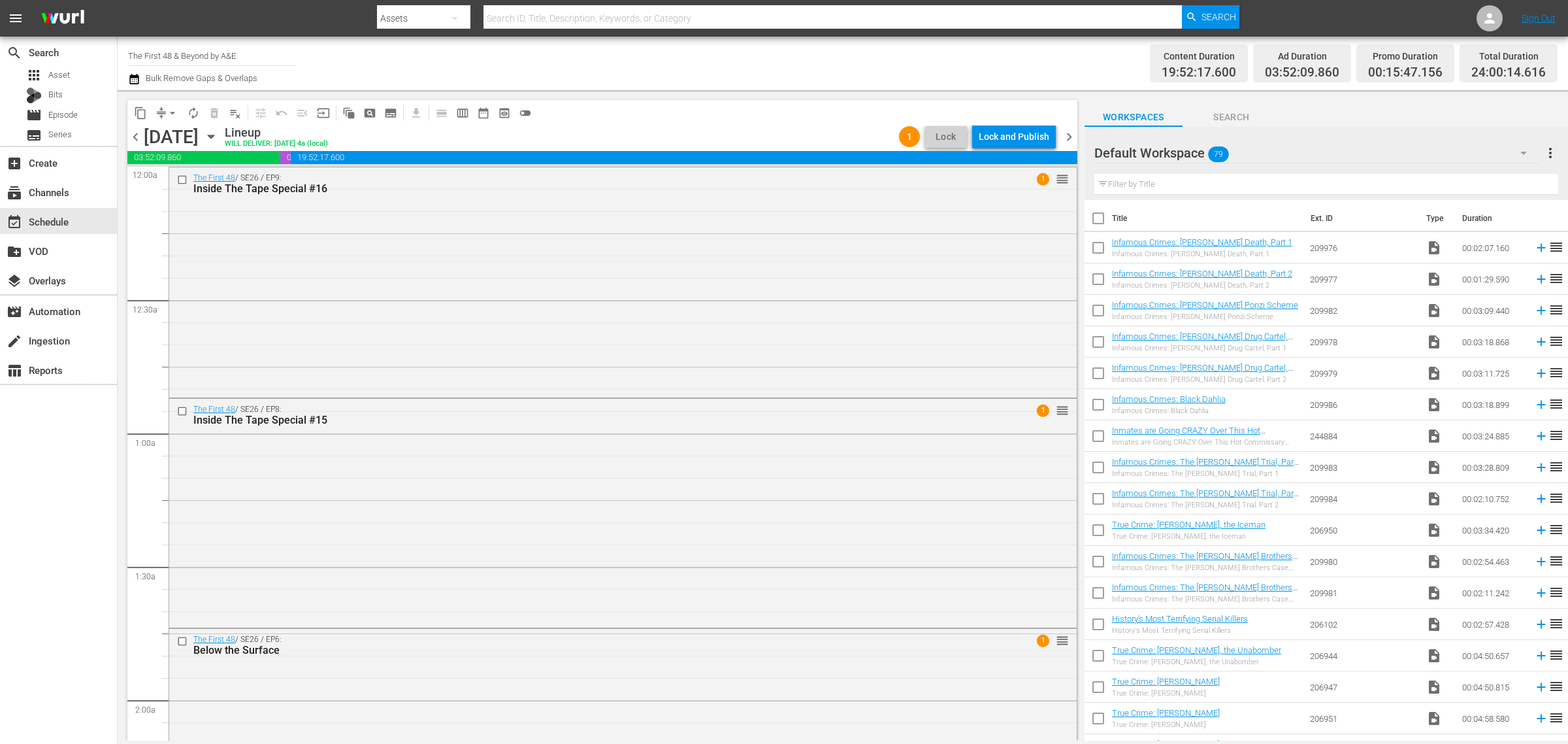
click at [755, 62] on div "Channel Title The First 48 & Beyond by A&E Bulk Remove Gaps & Overlaps" at bounding box center [517, 64] width 779 height 47
